Goal: Transaction & Acquisition: Book appointment/travel/reservation

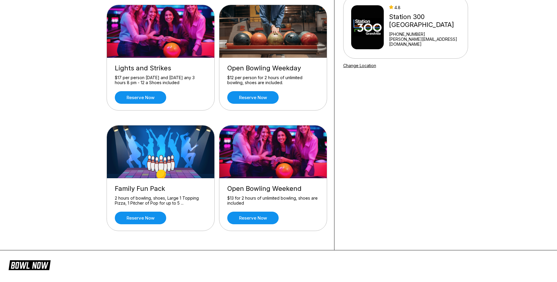
scroll to position [29, 0]
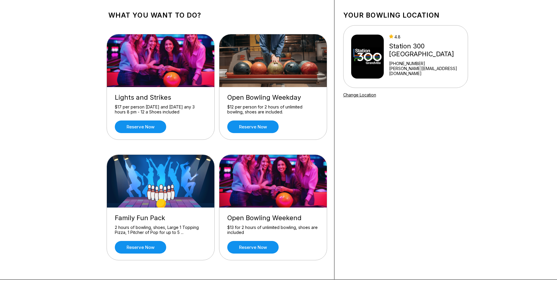
click at [308, 128] on div "Reserve now" at bounding box center [273, 127] width 92 height 13
click at [261, 124] on link "Reserve now" at bounding box center [252, 127] width 51 height 13
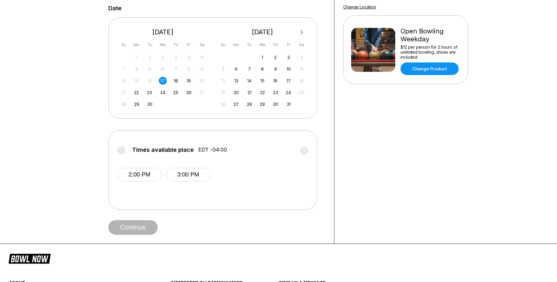
scroll to position [29, 0]
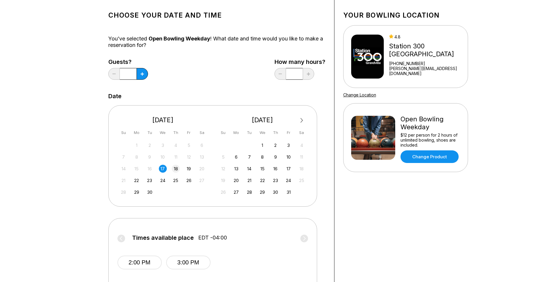
click at [175, 168] on div "18" at bounding box center [176, 169] width 8 height 8
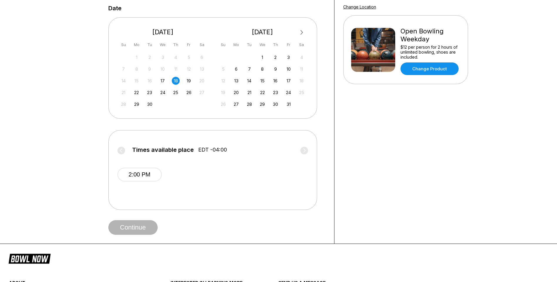
scroll to position [59, 0]
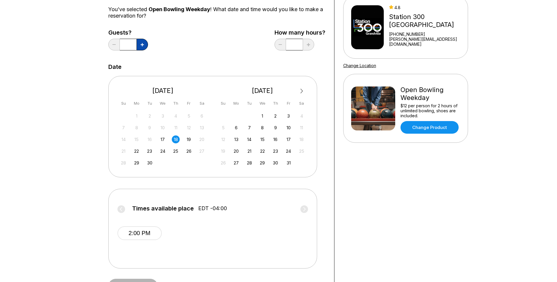
click at [144, 46] on icon at bounding box center [142, 44] width 3 height 3
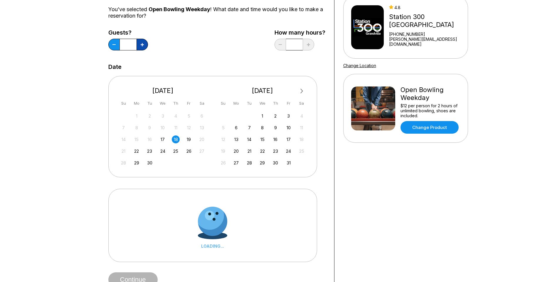
click at [144, 46] on icon at bounding box center [142, 44] width 3 height 3
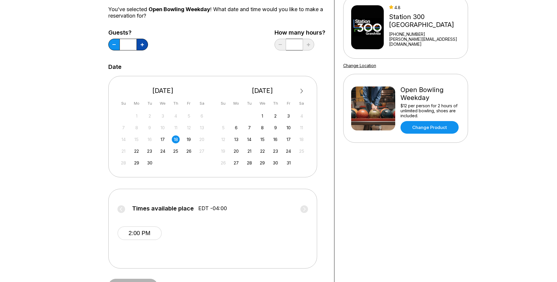
click at [144, 46] on icon at bounding box center [142, 44] width 3 height 3
type input "*"
click at [163, 138] on div "17" at bounding box center [163, 140] width 8 height 8
click at [176, 138] on div "18" at bounding box center [176, 140] width 8 height 8
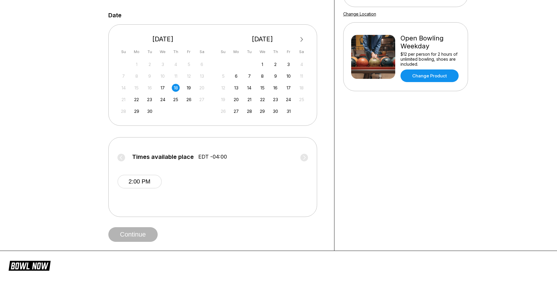
scroll to position [52, 0]
